Goal: Find specific page/section: Find specific page/section

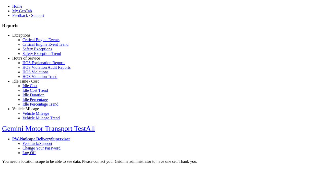
click at [29, 60] on link "Hours of Service" at bounding box center [26, 58] width 28 height 4
click at [33, 74] on link "HOS Violations" at bounding box center [35, 72] width 26 height 4
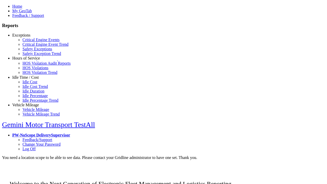
scroll to position [5, 0]
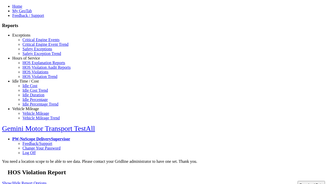
type input "**********"
